Goal: Information Seeking & Learning: Find specific fact

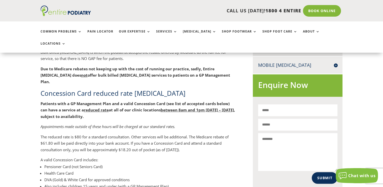
scroll to position [288, 0]
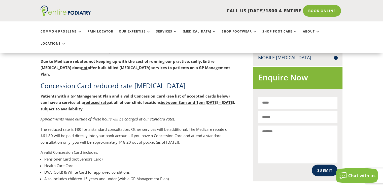
click at [147, 186] on link "Concession Card appointment costs and bookings" at bounding box center [113, 188] width 86 height 5
